Goal: Information Seeking & Learning: Check status

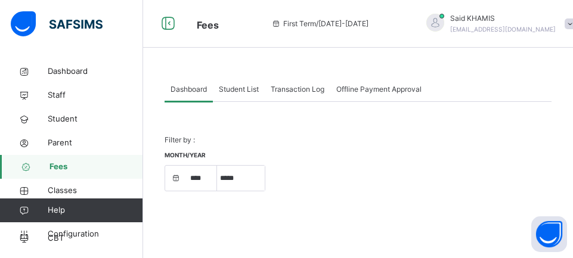
click at [317, 84] on span "Transaction Log" at bounding box center [298, 89] width 54 height 11
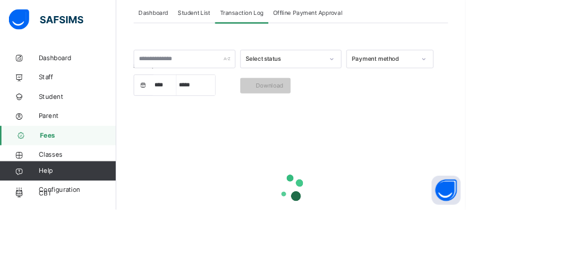
select select "****"
select select "*"
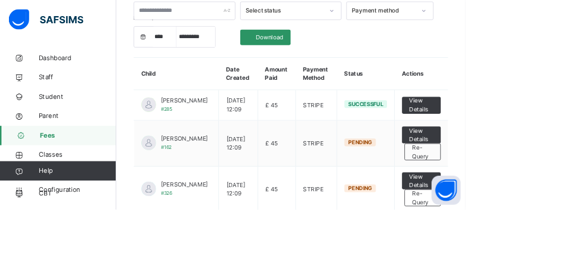
scroll to position [135, 0]
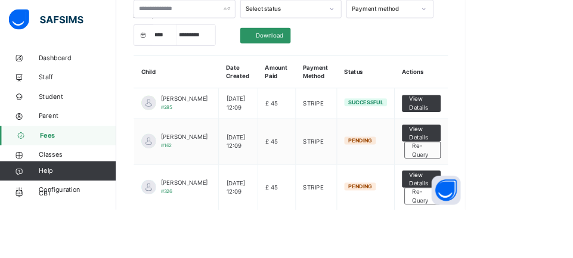
click at [527, 227] on span "View Details" at bounding box center [519, 220] width 30 height 21
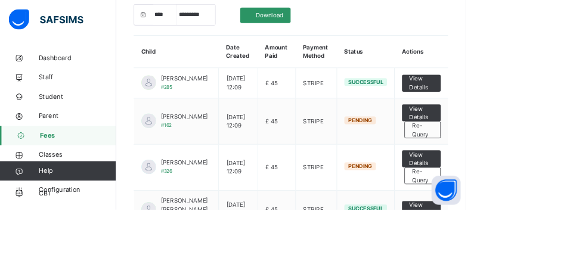
scroll to position [189, 0]
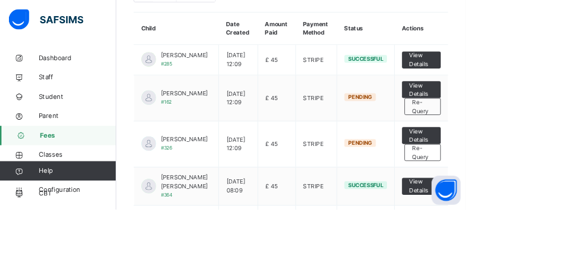
click at [514, 116] on span "View Details" at bounding box center [519, 110] width 30 height 21
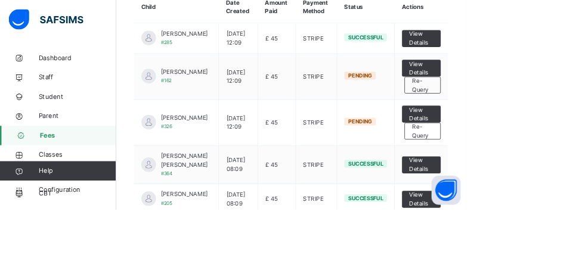
scroll to position [216, 0]
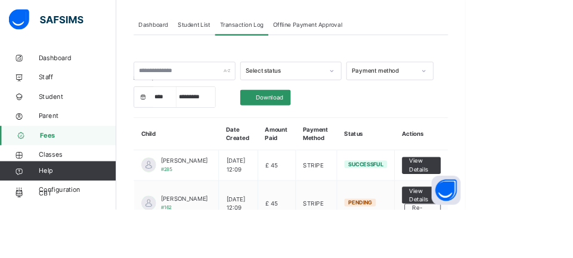
scroll to position [0, 0]
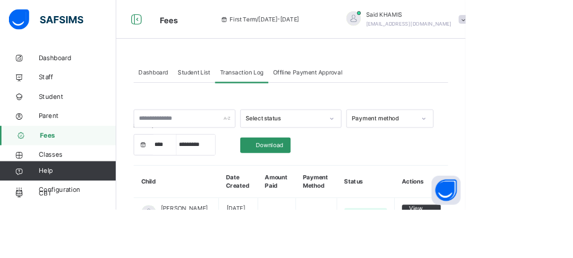
click at [68, 78] on link "Dashboard" at bounding box center [71, 72] width 143 height 24
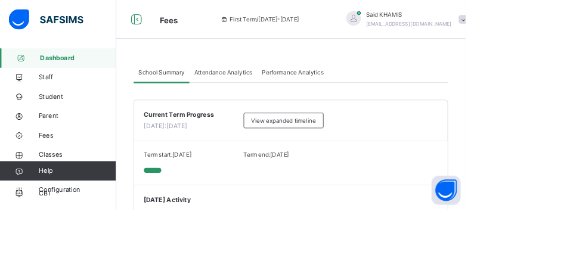
click at [69, 159] on link "Fees" at bounding box center [71, 167] width 143 height 24
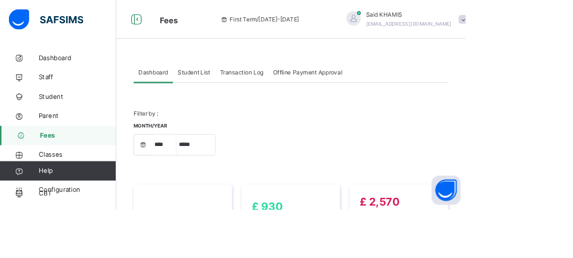
click at [72, 187] on span "Classes" at bounding box center [95, 191] width 95 height 12
